Goal: Obtain resource: Download file/media

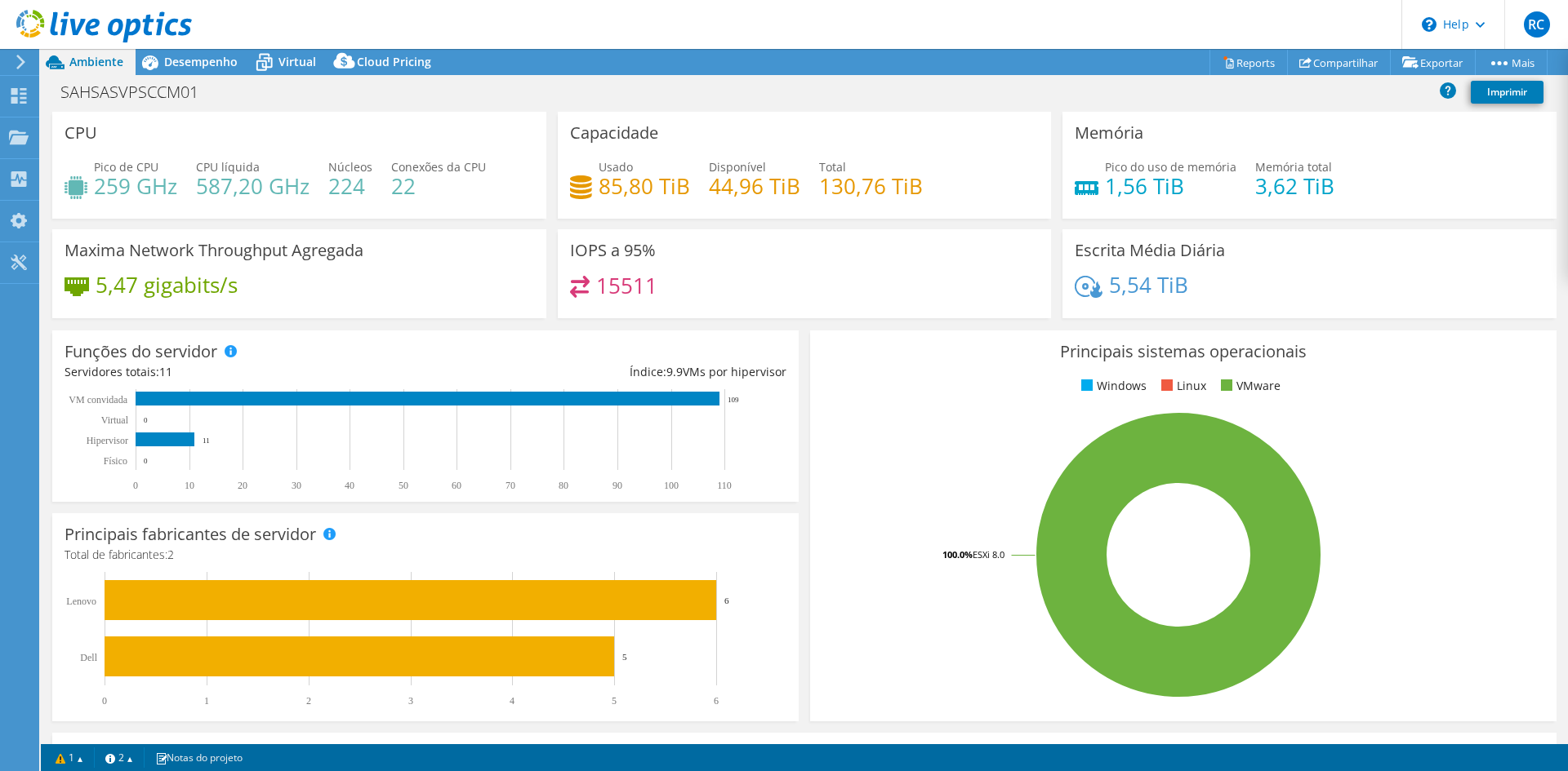
select select "USD"
click at [203, 60] on span "Desempenho" at bounding box center [200, 61] width 73 height 15
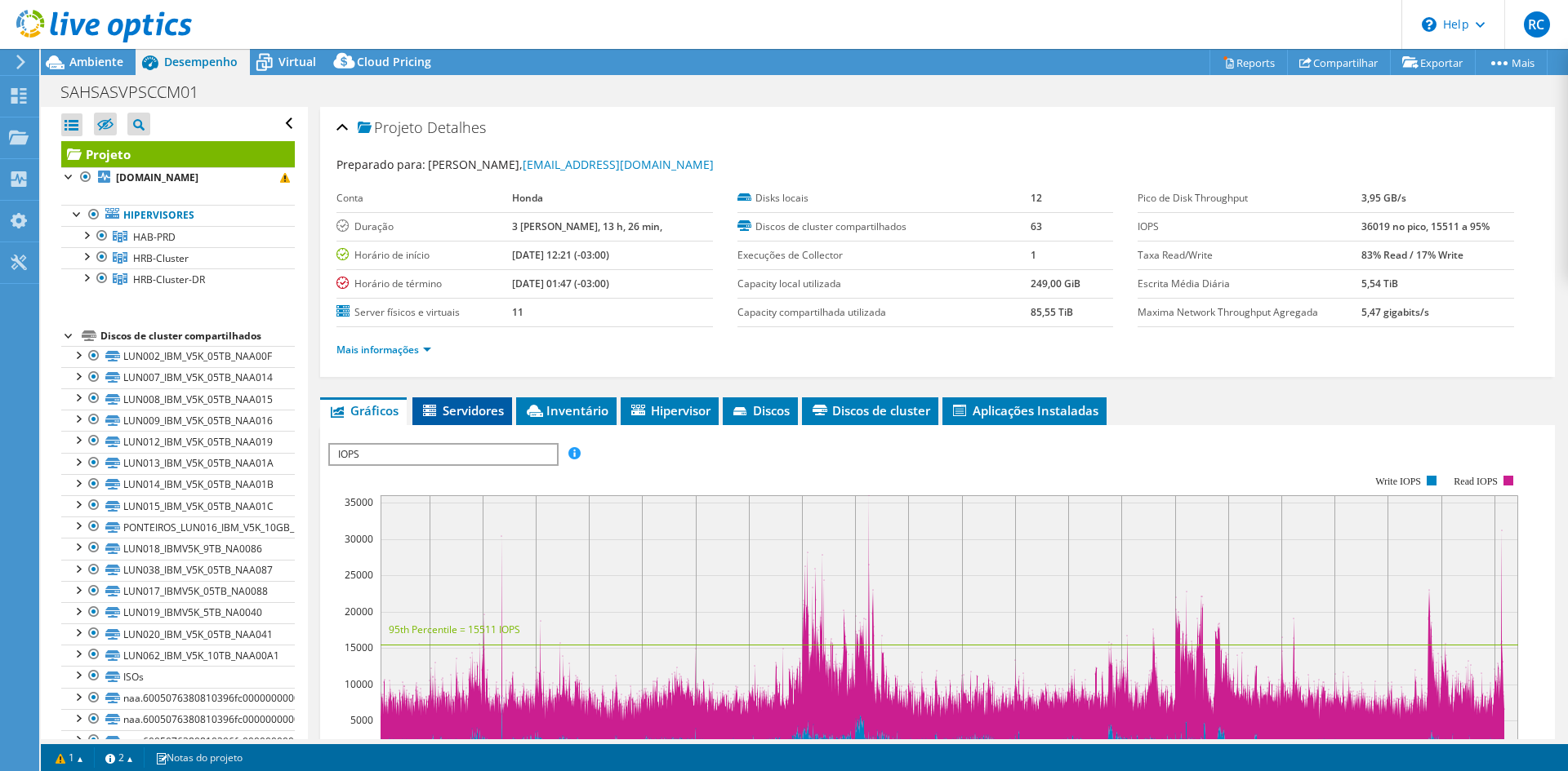
click at [475, 402] on span "Servidores" at bounding box center [462, 410] width 83 height 16
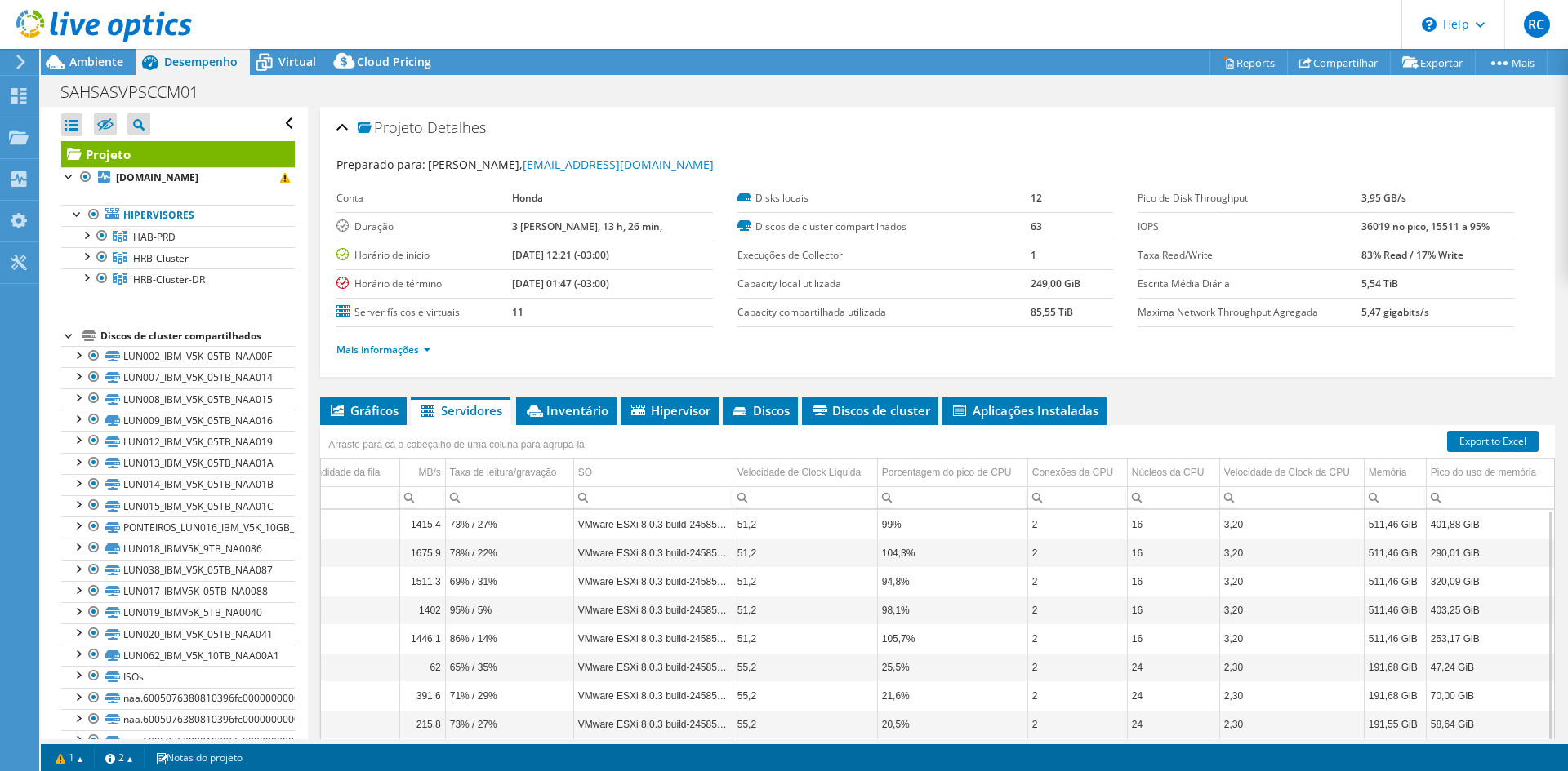
scroll to position [0, 743]
drag, startPoint x: 860, startPoint y: 709, endPoint x: 1376, endPoint y: 663, distance: 518.0
click at [1376, 663] on body "RC Usuário Final [PERSON_NAME] [EMAIL_ADDRESS][DOMAIN_NAME] NPO SISTEMAS DE INF…" at bounding box center [784, 386] width 1568 height 771
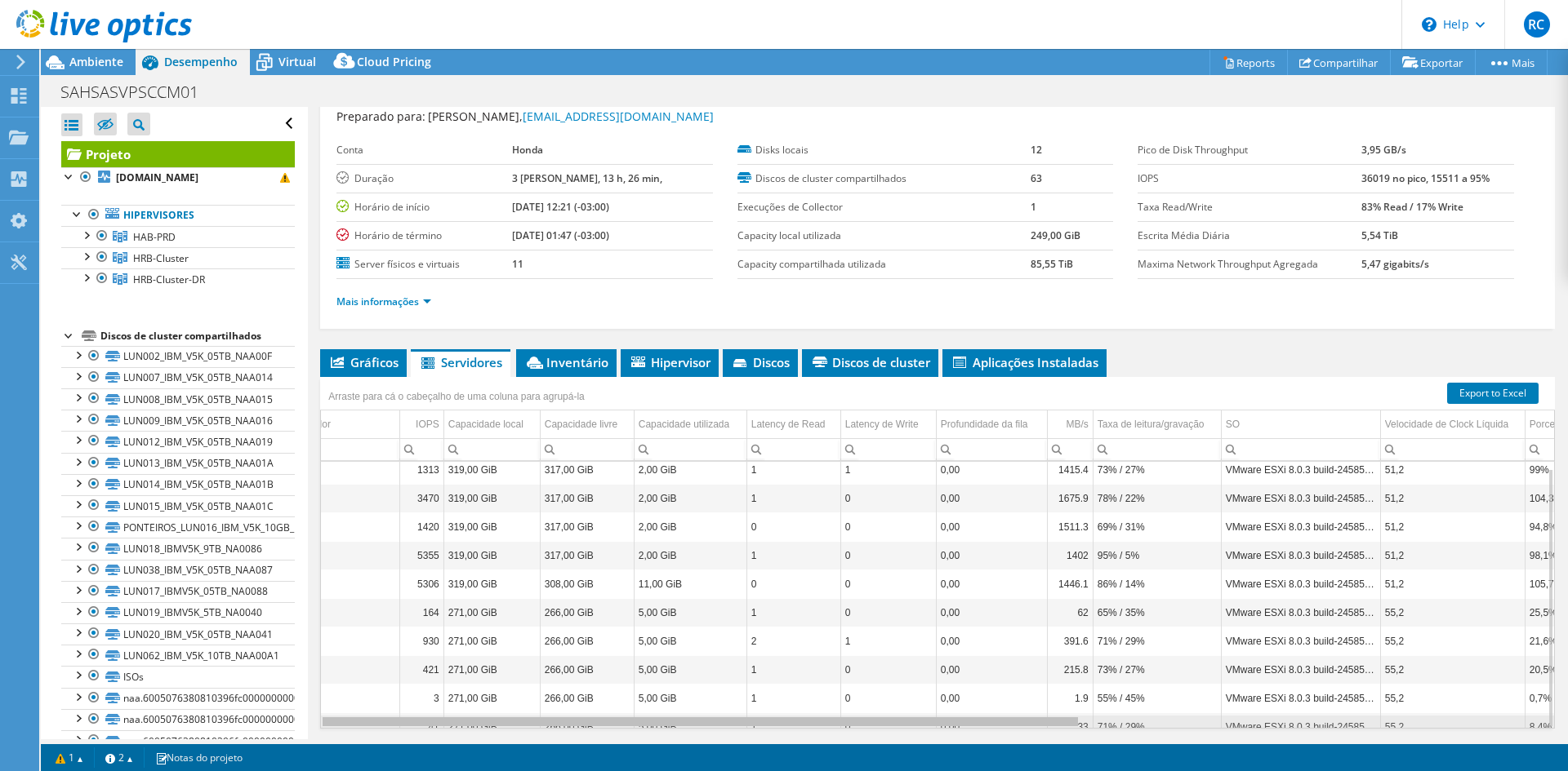
scroll to position [0, 0]
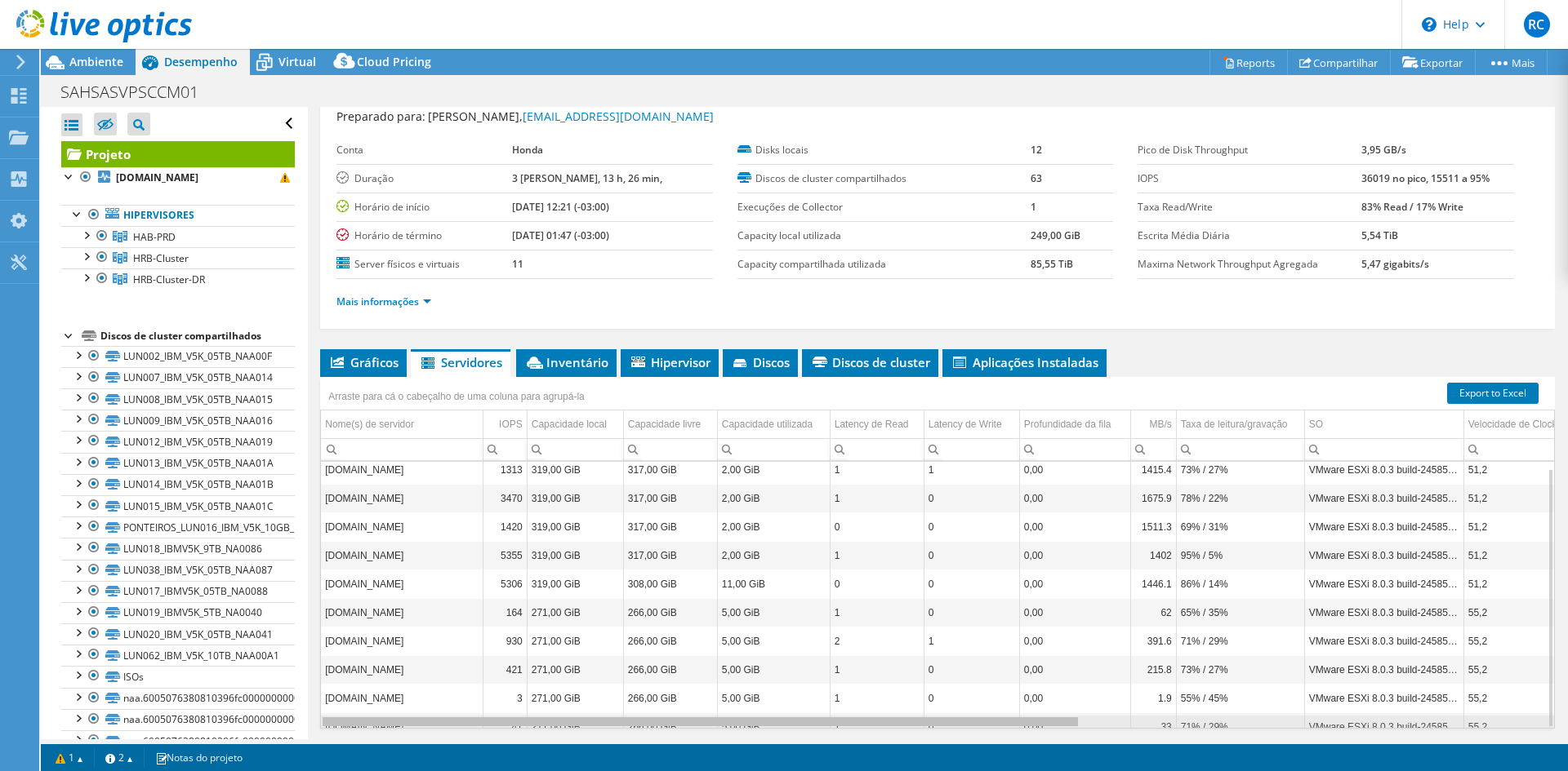
drag, startPoint x: 904, startPoint y: 653, endPoint x: 398, endPoint y: 633, distance: 506.4
click at [398, 633] on body "RC Usuário Final [PERSON_NAME] [EMAIL_ADDRESS][DOMAIN_NAME] NPO SISTEMAS DE INF…" at bounding box center [784, 386] width 1568 height 771
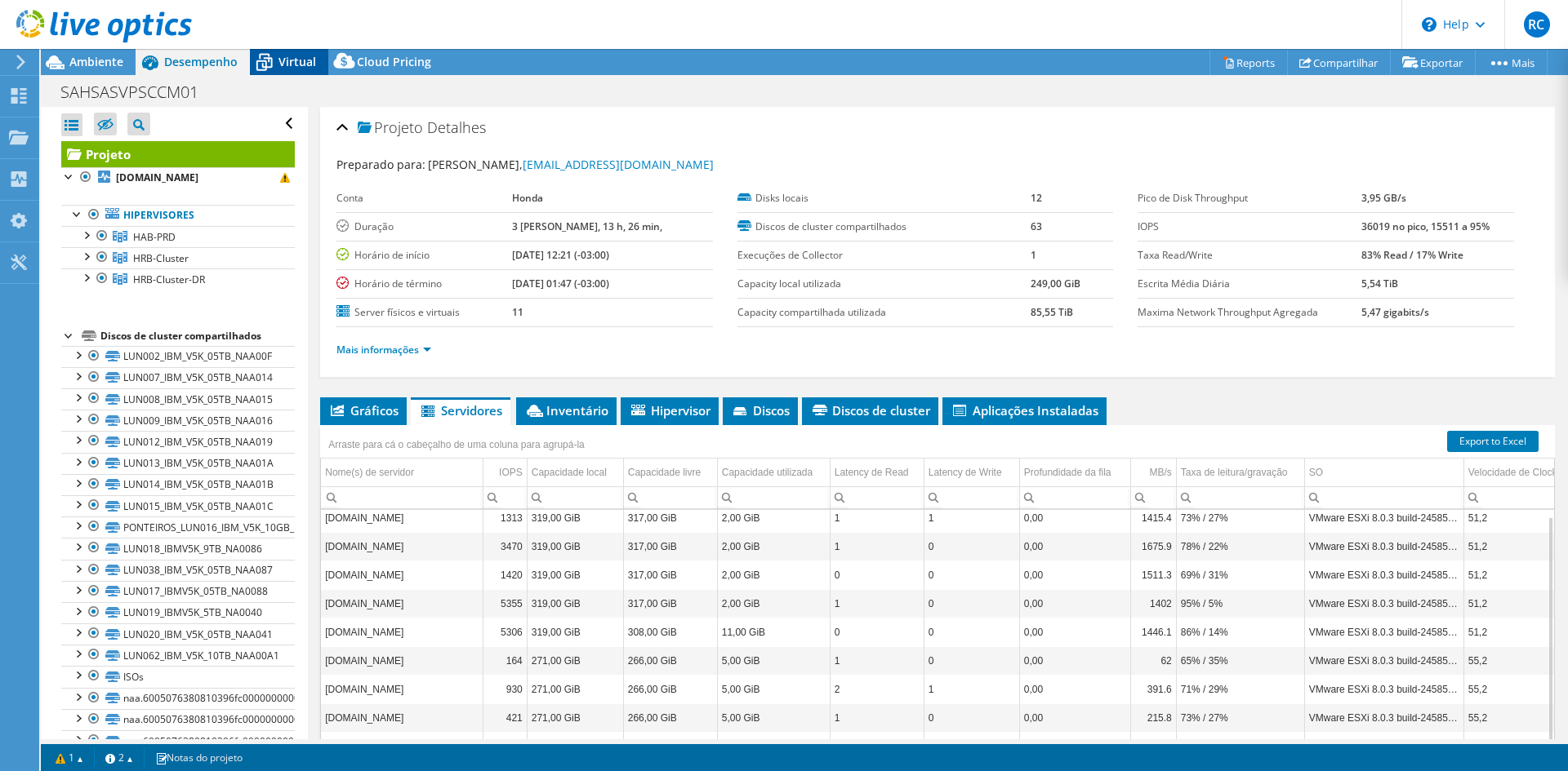
click at [298, 60] on span "Virtual" at bounding box center [297, 61] width 38 height 15
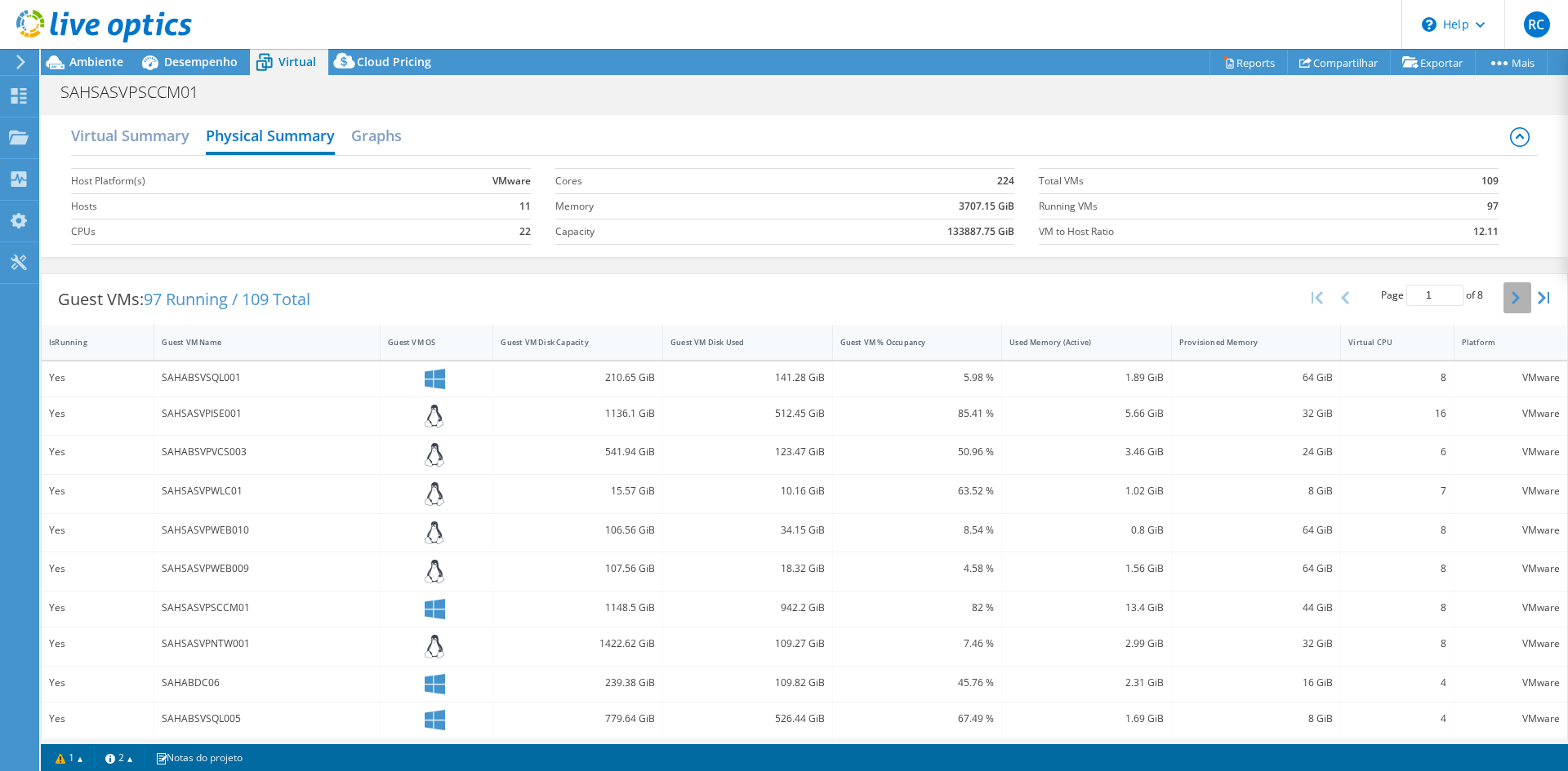
click at [1512, 305] on icon "button" at bounding box center [1516, 298] width 8 height 13
click at [1239, 58] on link "Reports" at bounding box center [1248, 62] width 78 height 25
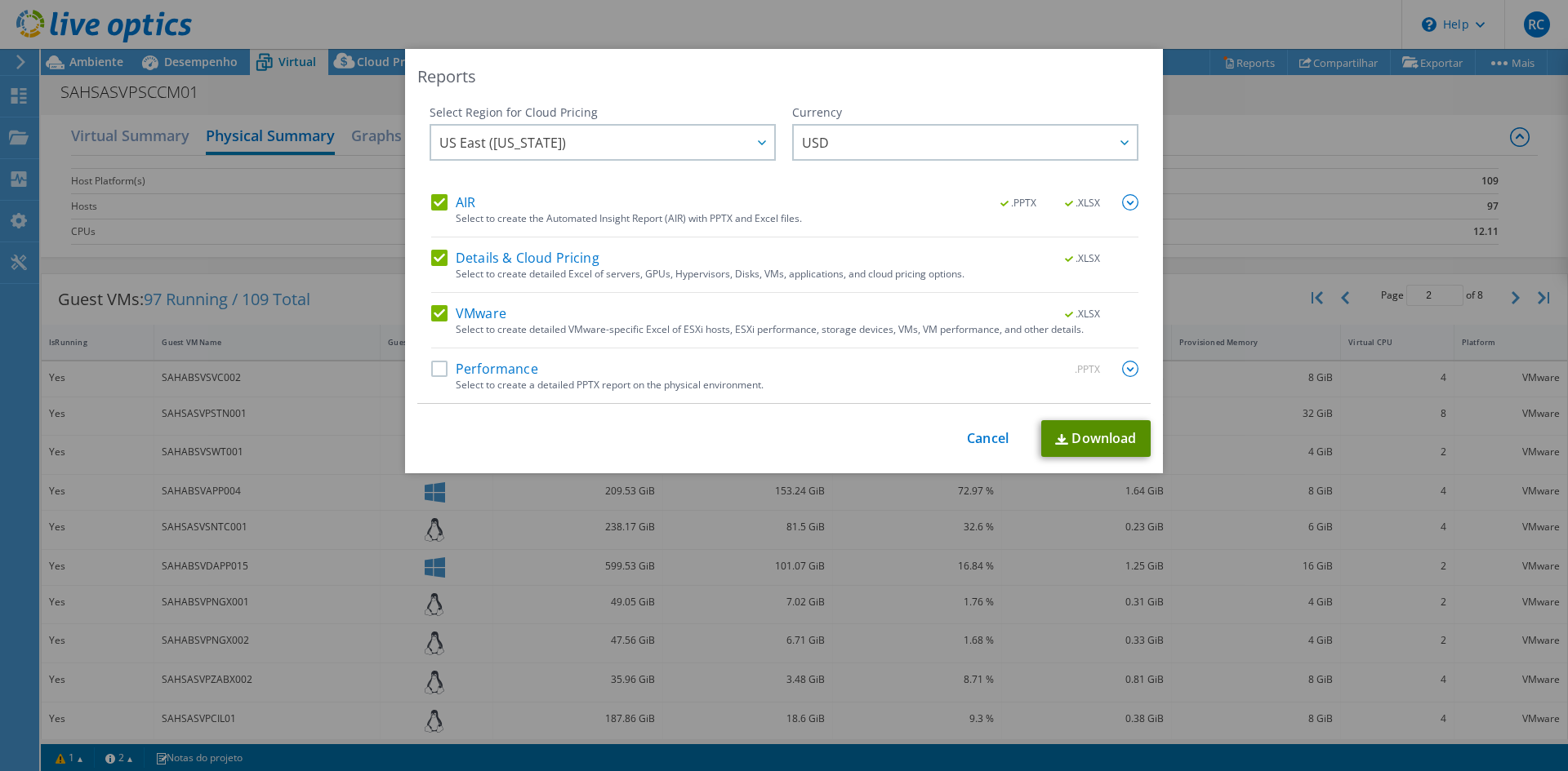
click at [1071, 439] on link "Download" at bounding box center [1096, 439] width 109 height 37
click at [982, 438] on link "Cancel" at bounding box center [988, 438] width 42 height 15
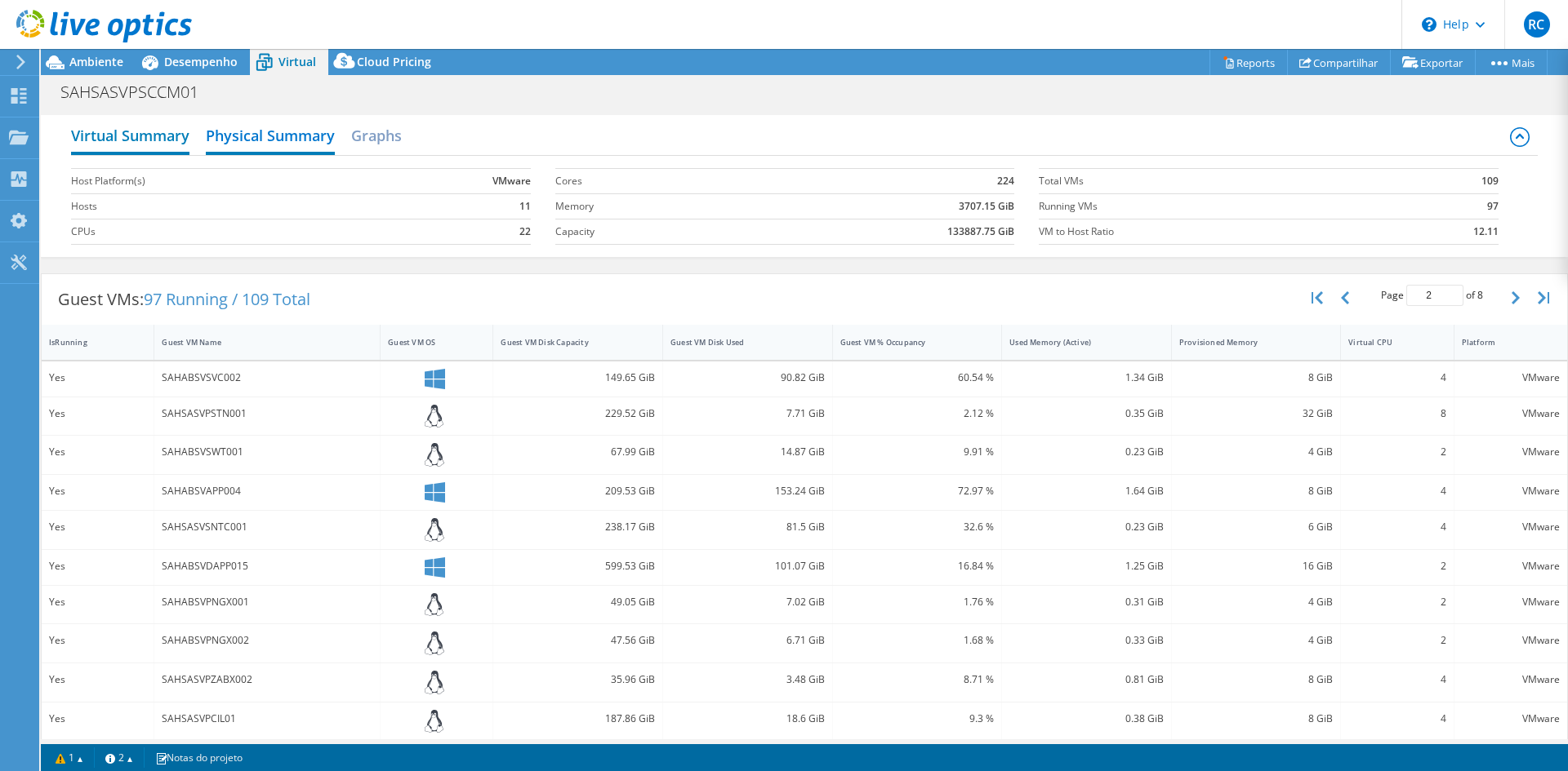
click at [181, 119] on h2 "Virtual Summary" at bounding box center [130, 137] width 118 height 36
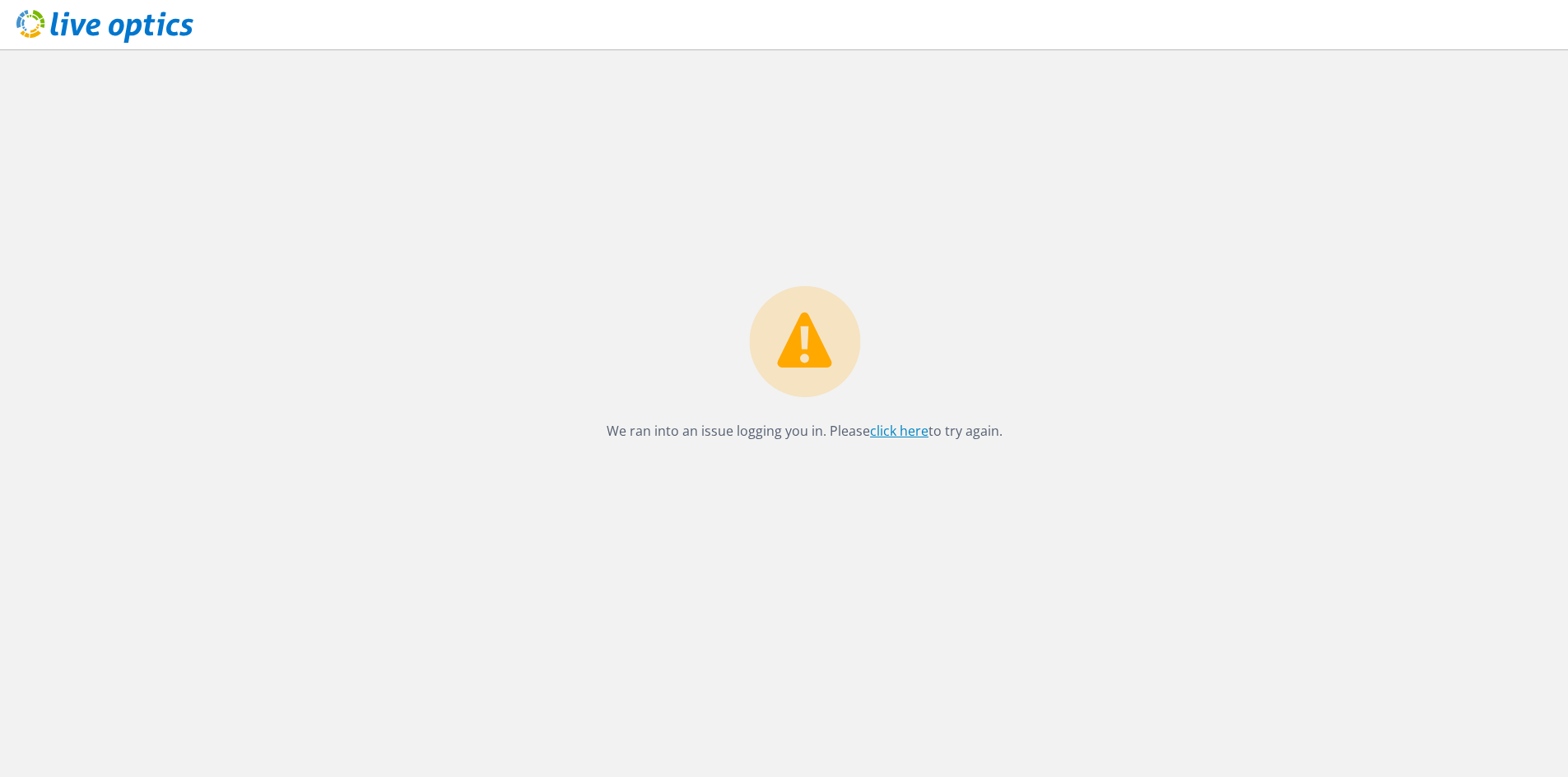
click at [914, 432] on link "click here" at bounding box center [898, 431] width 58 height 18
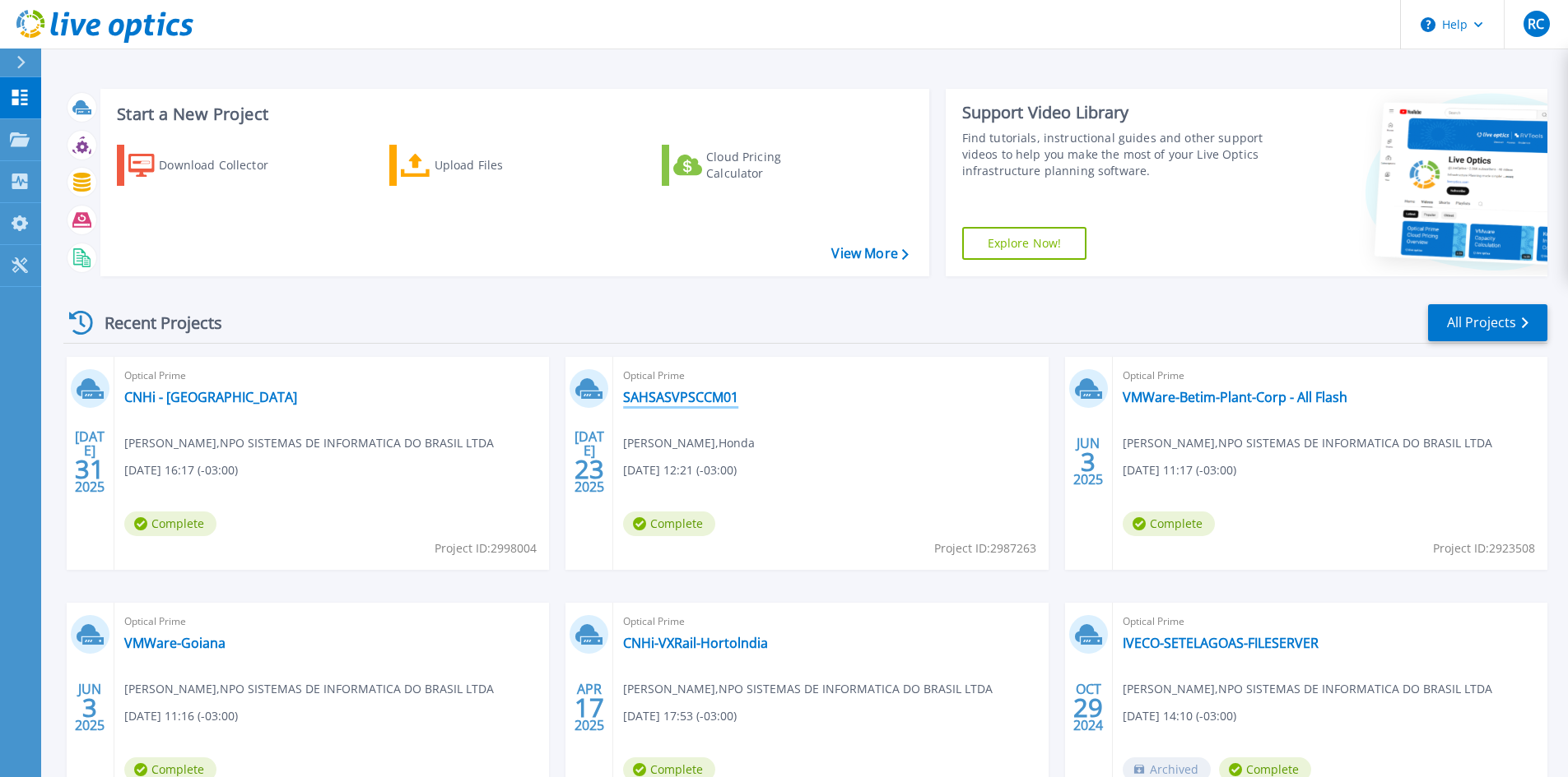
click at [685, 389] on link "SAHSASVPSCCM01" at bounding box center [681, 397] width 115 height 16
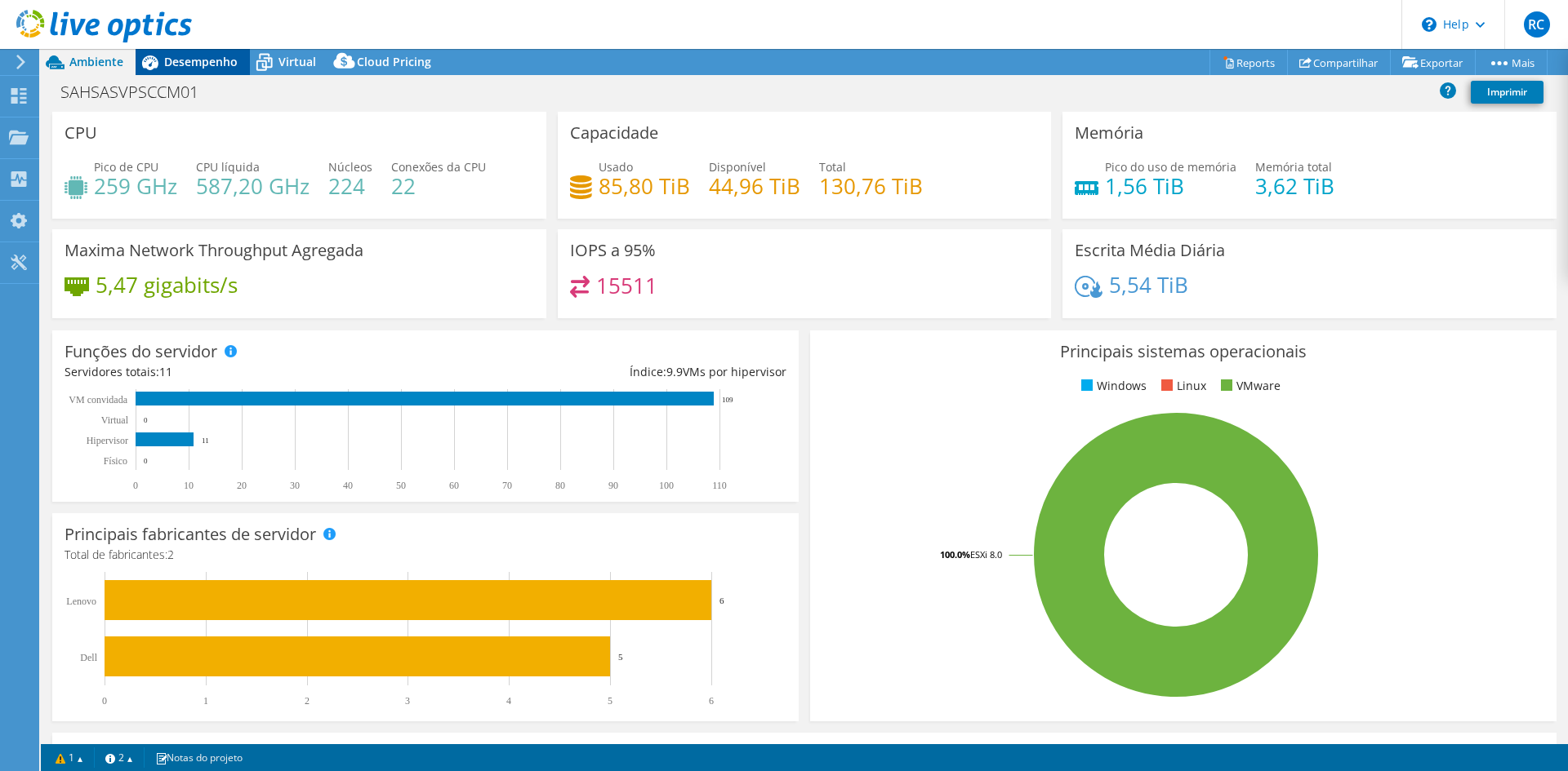
click at [201, 54] on span "Desempenho" at bounding box center [200, 61] width 73 height 15
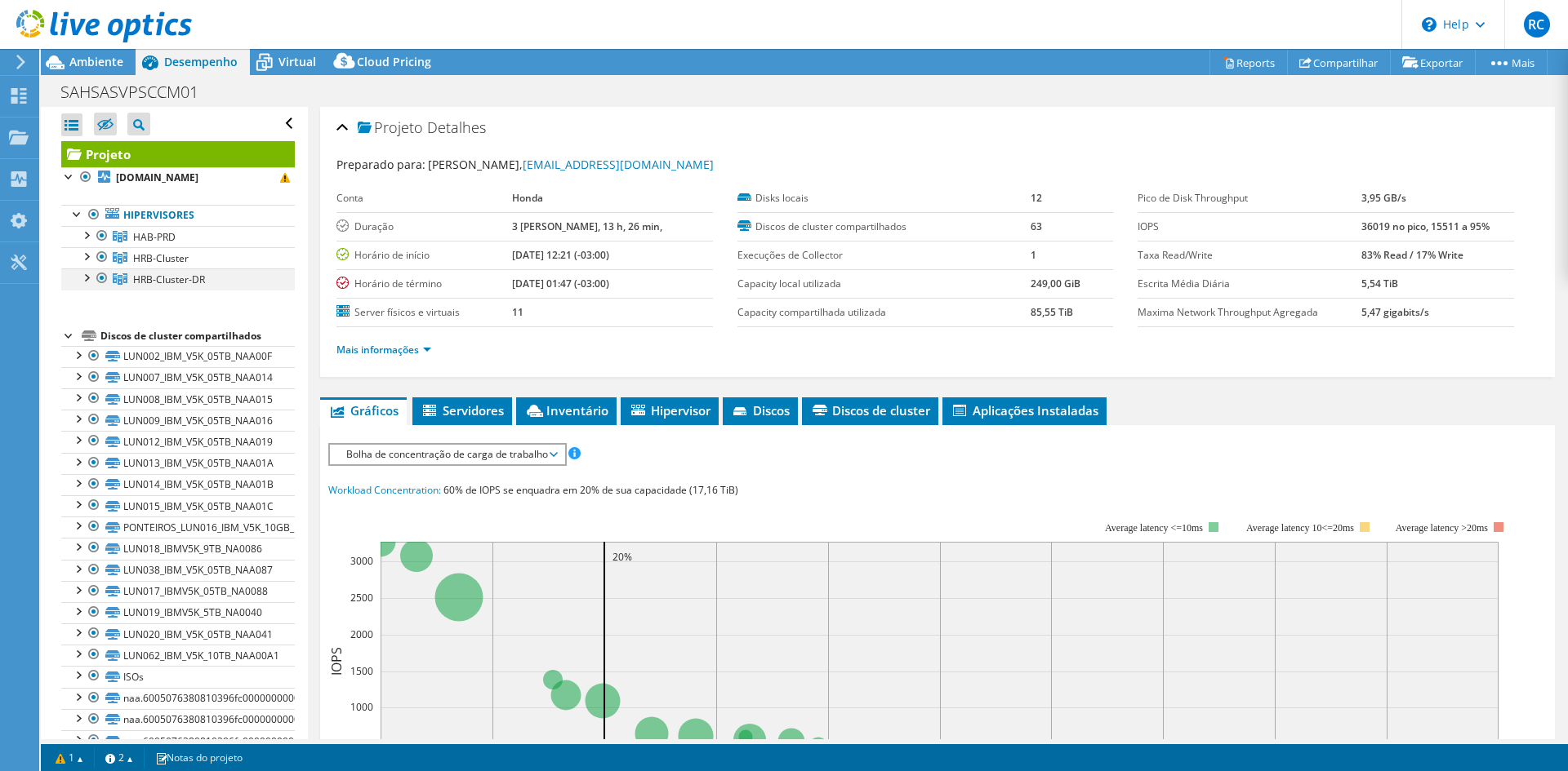
click at [100, 269] on div at bounding box center [102, 278] width 16 height 19
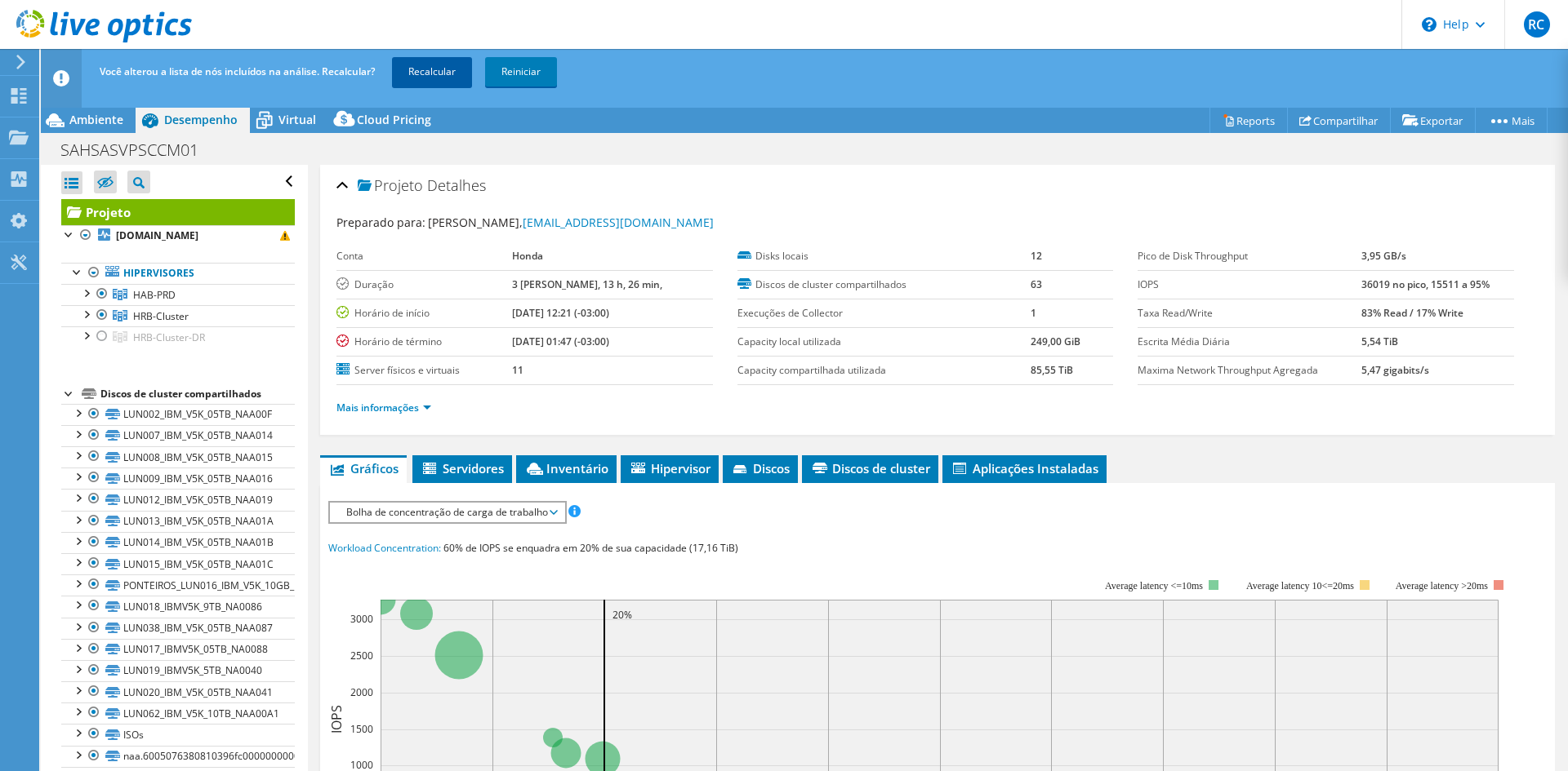
click at [421, 74] on link "Recalcular" at bounding box center [432, 71] width 80 height 29
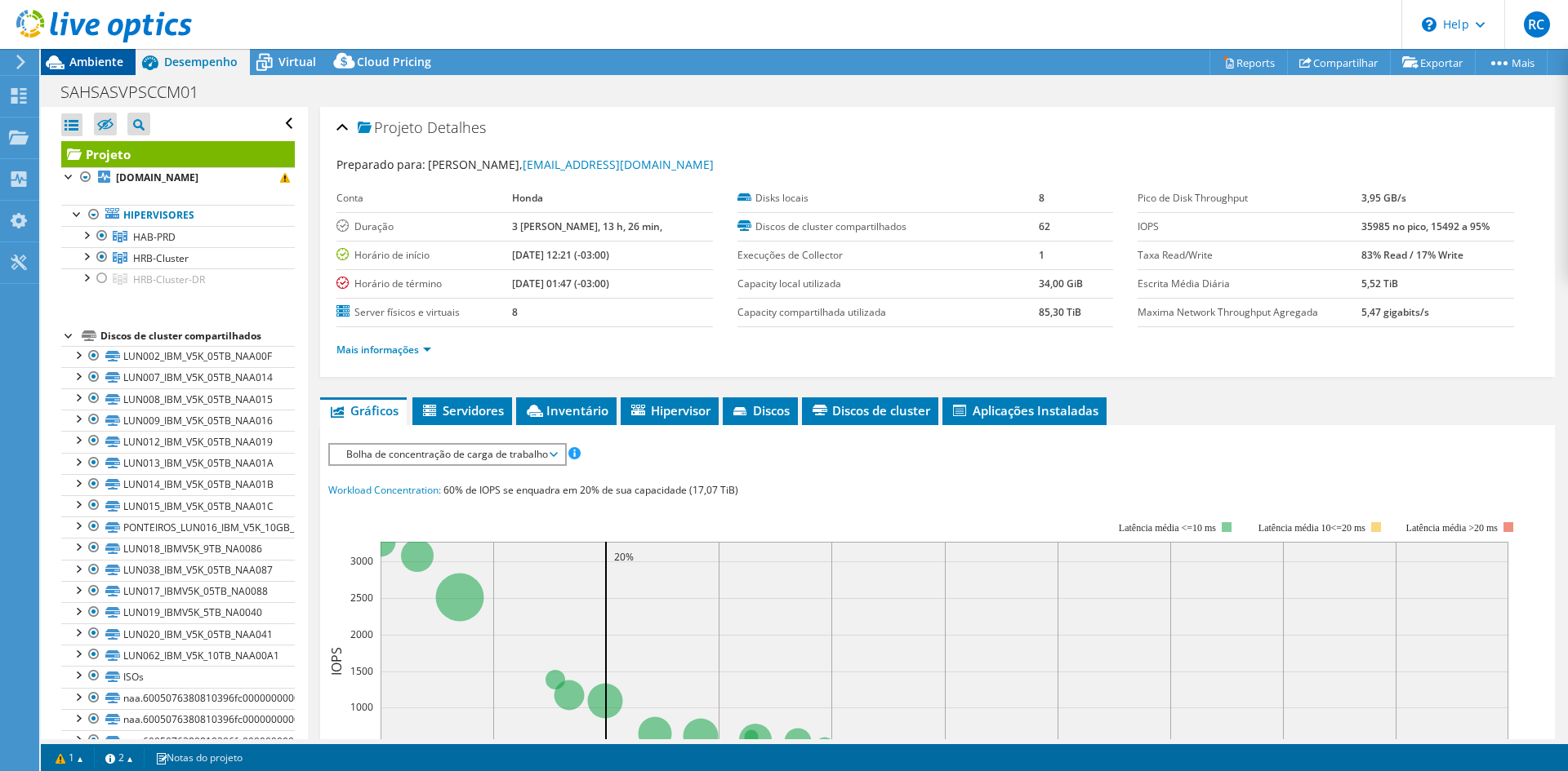
click at [115, 64] on span "Ambiente" at bounding box center [97, 61] width 54 height 15
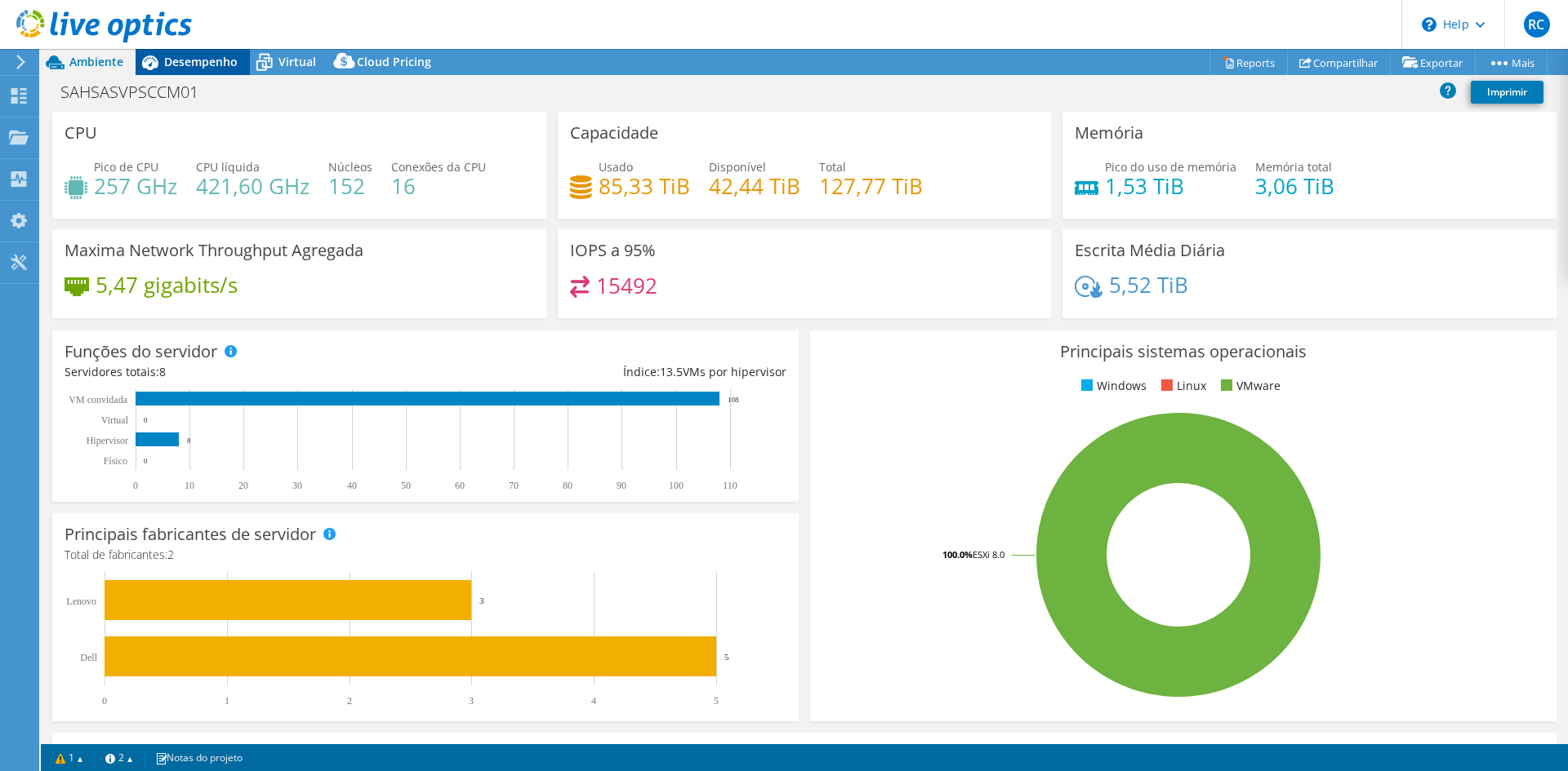
click at [200, 54] on span "Desempenho" at bounding box center [200, 61] width 73 height 15
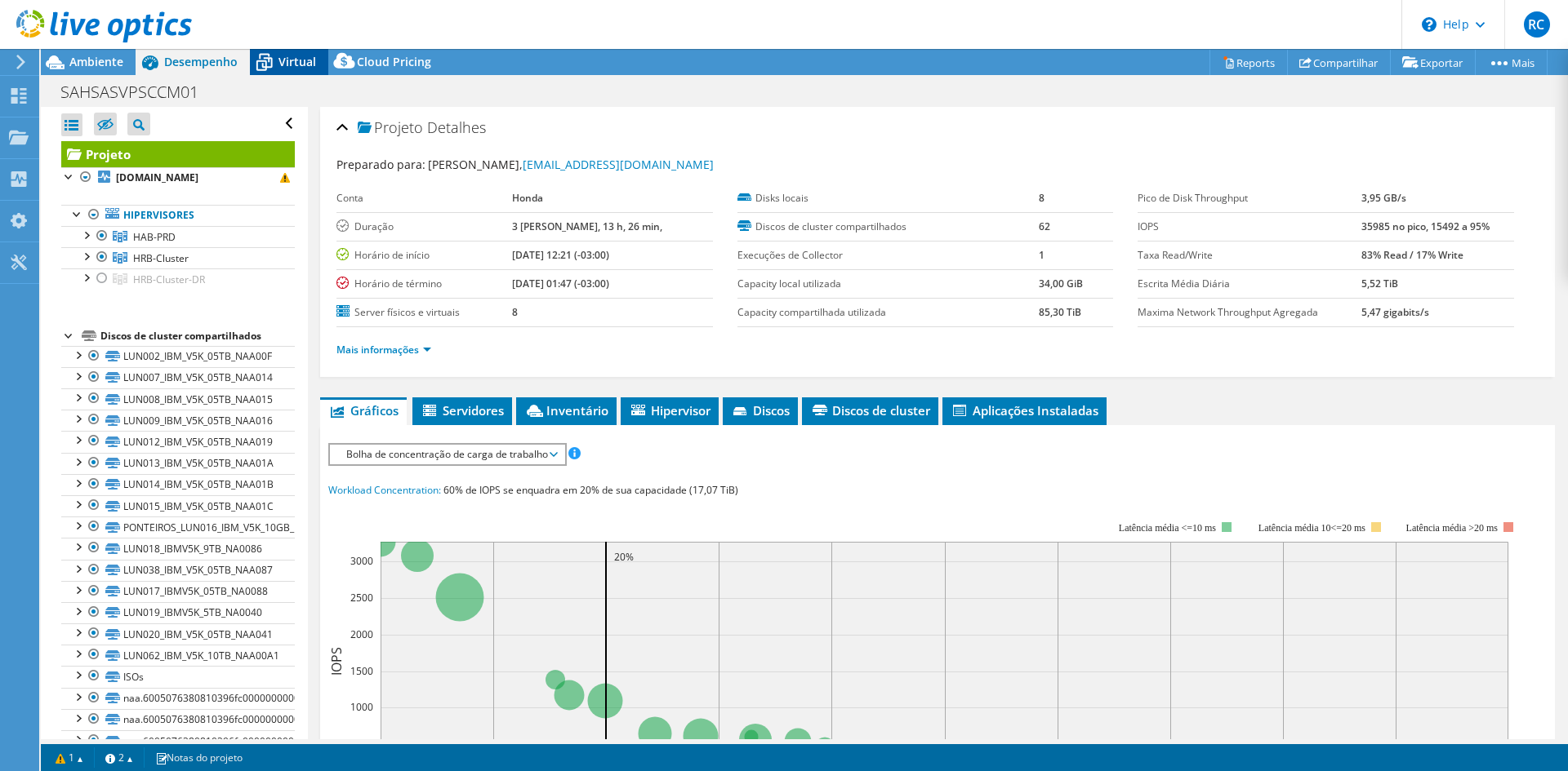
click at [289, 66] on span "Virtual" at bounding box center [297, 61] width 38 height 15
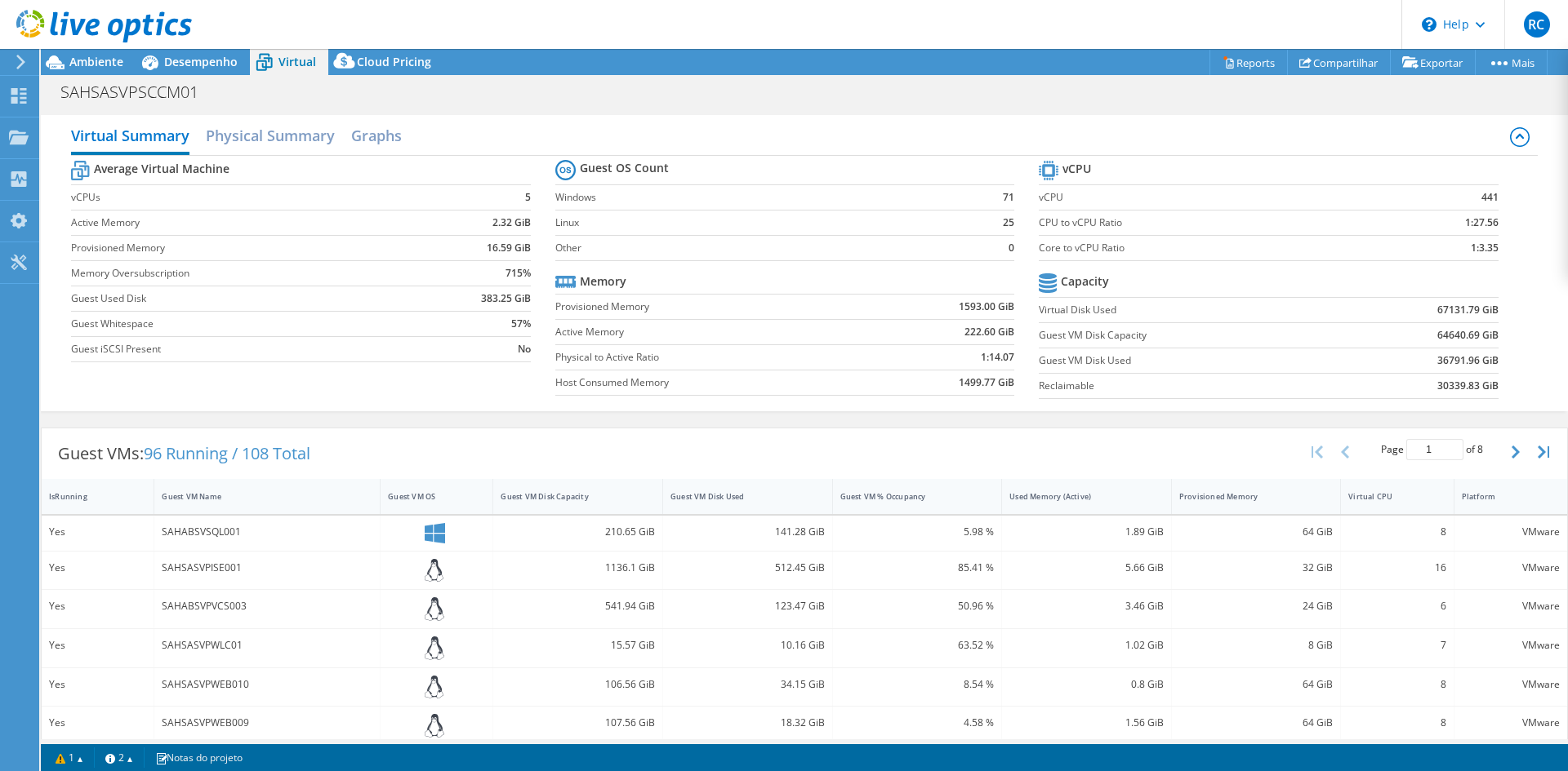
click at [196, 48] on header "RC Usuário Final [PERSON_NAME] [EMAIL_ADDRESS][DOMAIN_NAME] NPO SISTEMAS DE INF…" at bounding box center [784, 24] width 1568 height 49
click at [197, 66] on span "Desempenho" at bounding box center [200, 61] width 73 height 15
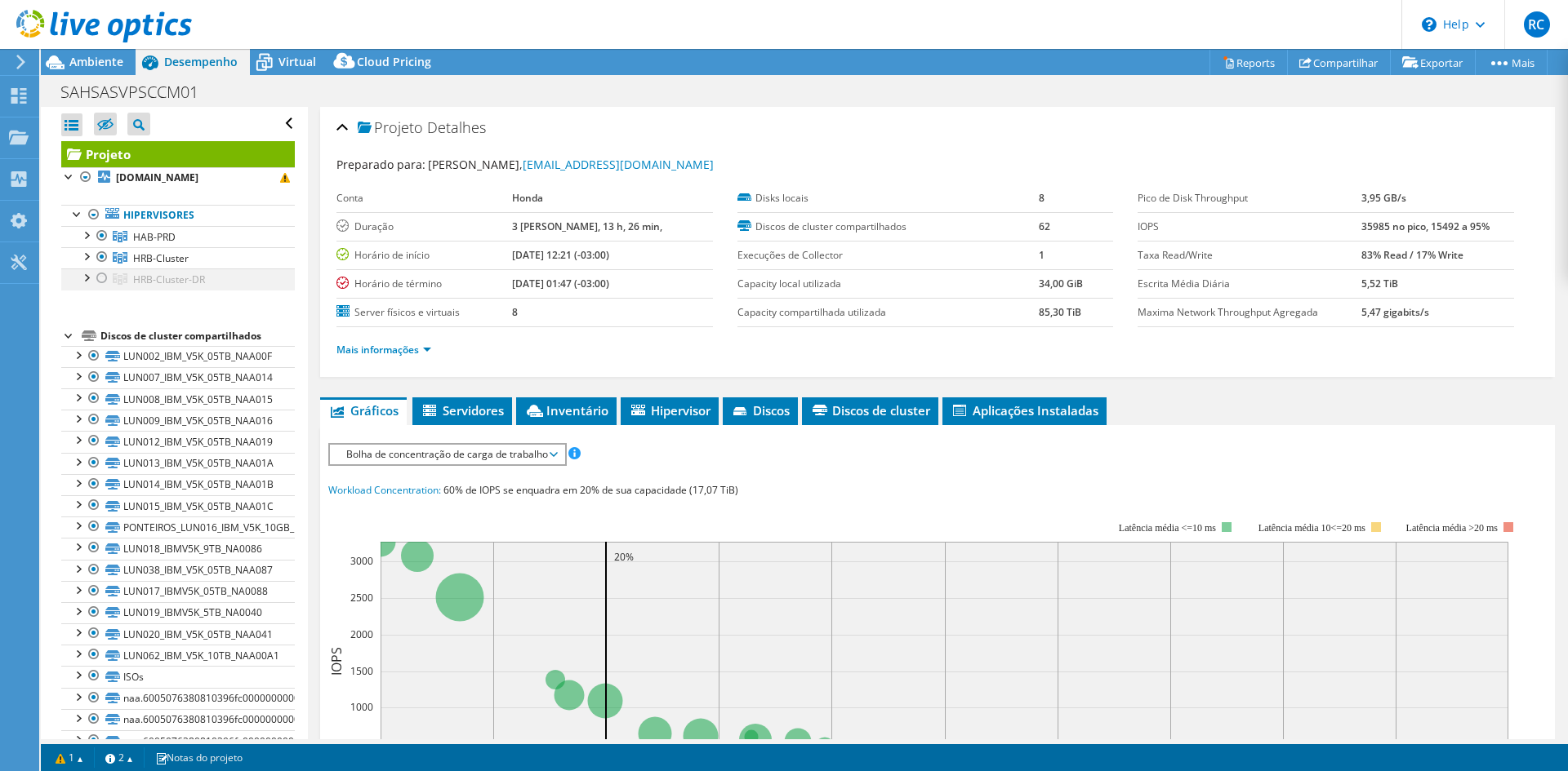
click at [85, 269] on div at bounding box center [85, 276] width 16 height 16
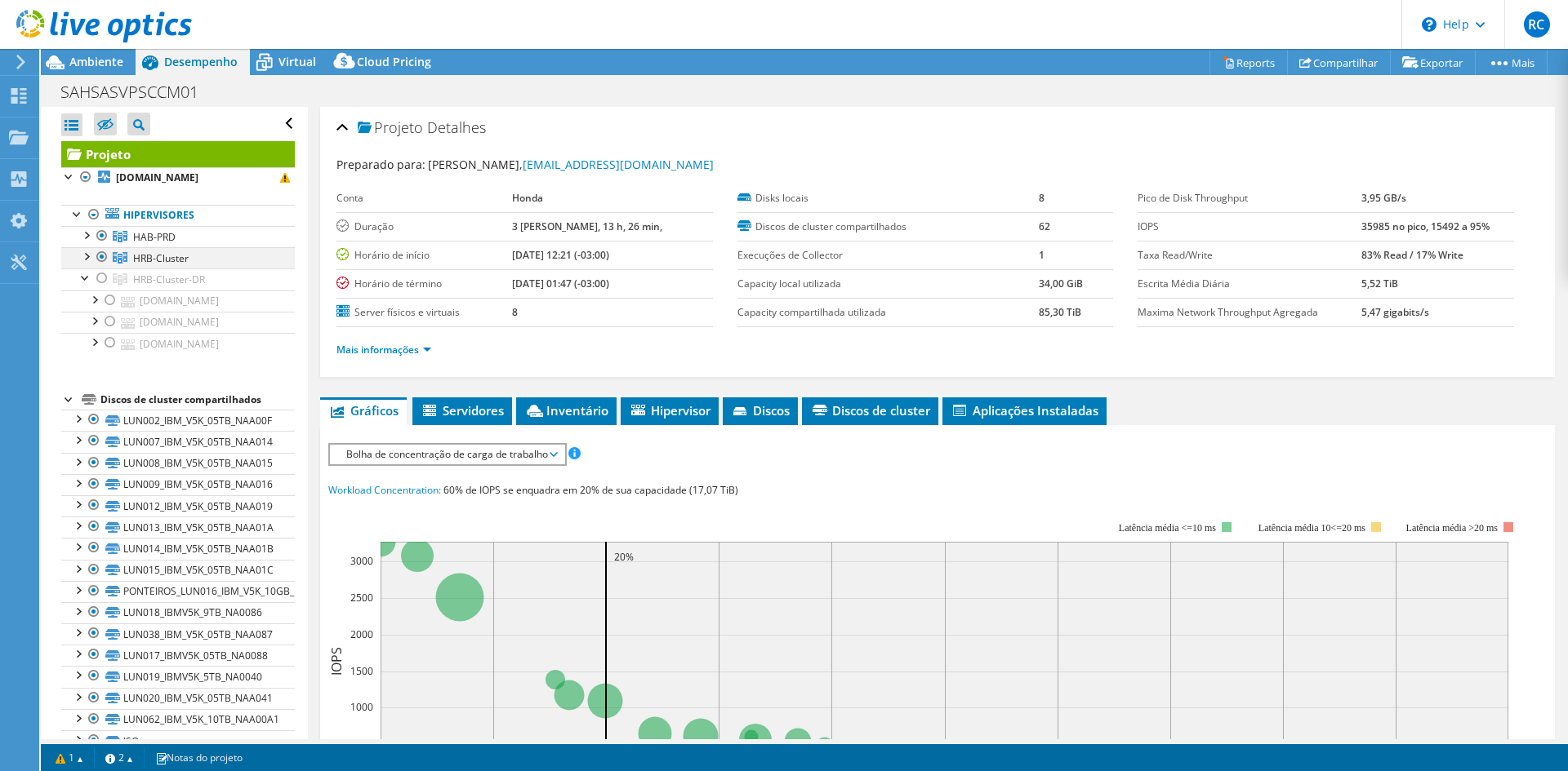
click at [89, 247] on div at bounding box center [85, 254] width 16 height 16
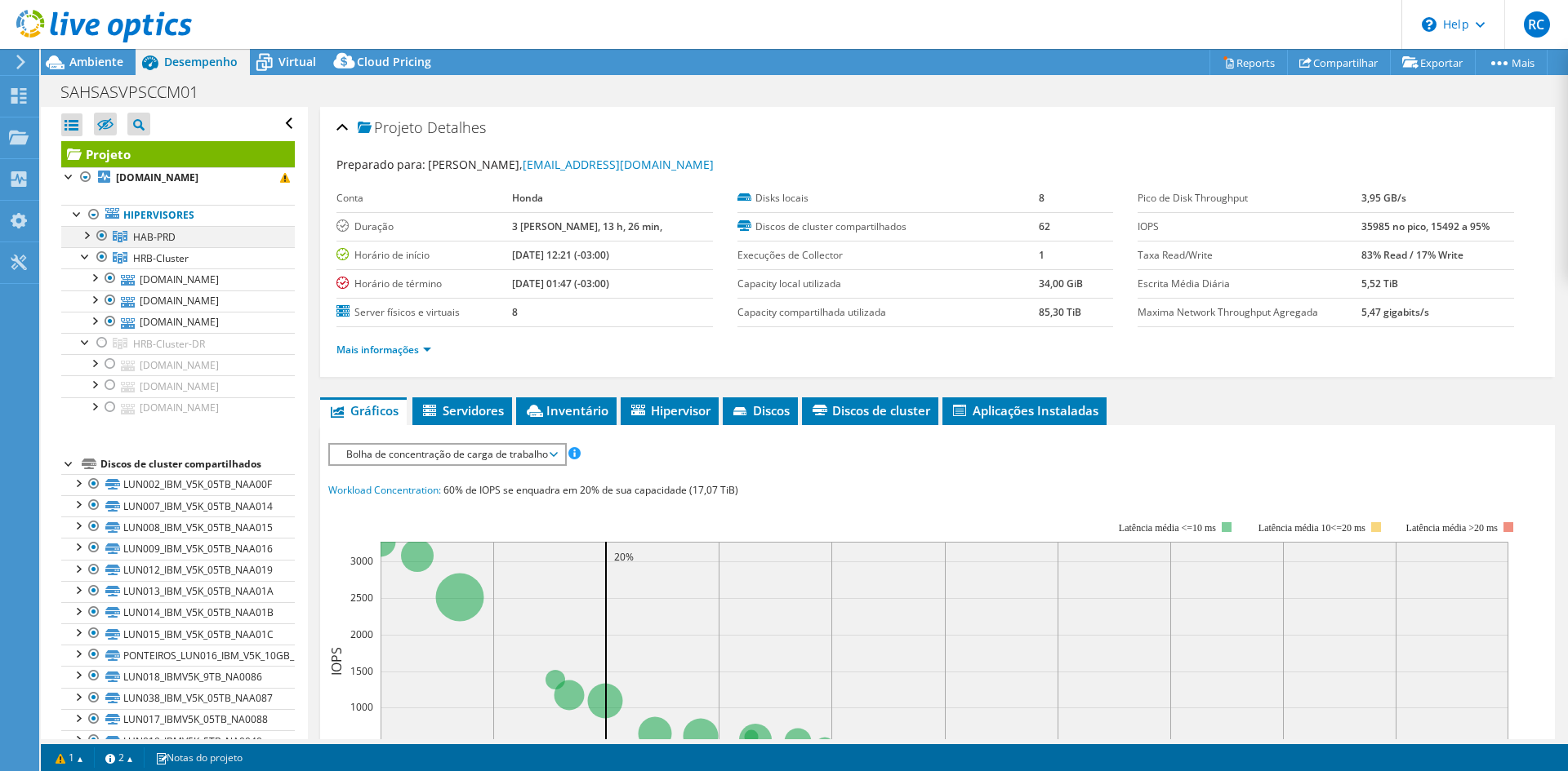
click at [89, 226] on div at bounding box center [85, 233] width 16 height 16
